Goal: Find specific page/section: Find specific page/section

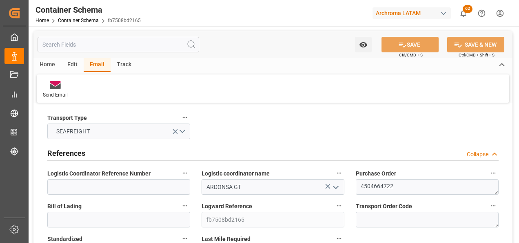
scroll to position [24, 0]
click at [92, 18] on link "Container Schema" at bounding box center [78, 21] width 41 height 6
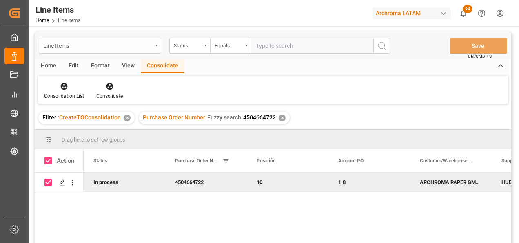
click at [156, 47] on div "Line Items" at bounding box center [100, 46] width 123 height 16
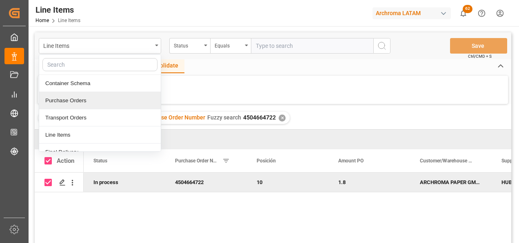
click at [101, 100] on div "Purchase Orders" at bounding box center [100, 100] width 122 height 17
